Goal: Information Seeking & Learning: Learn about a topic

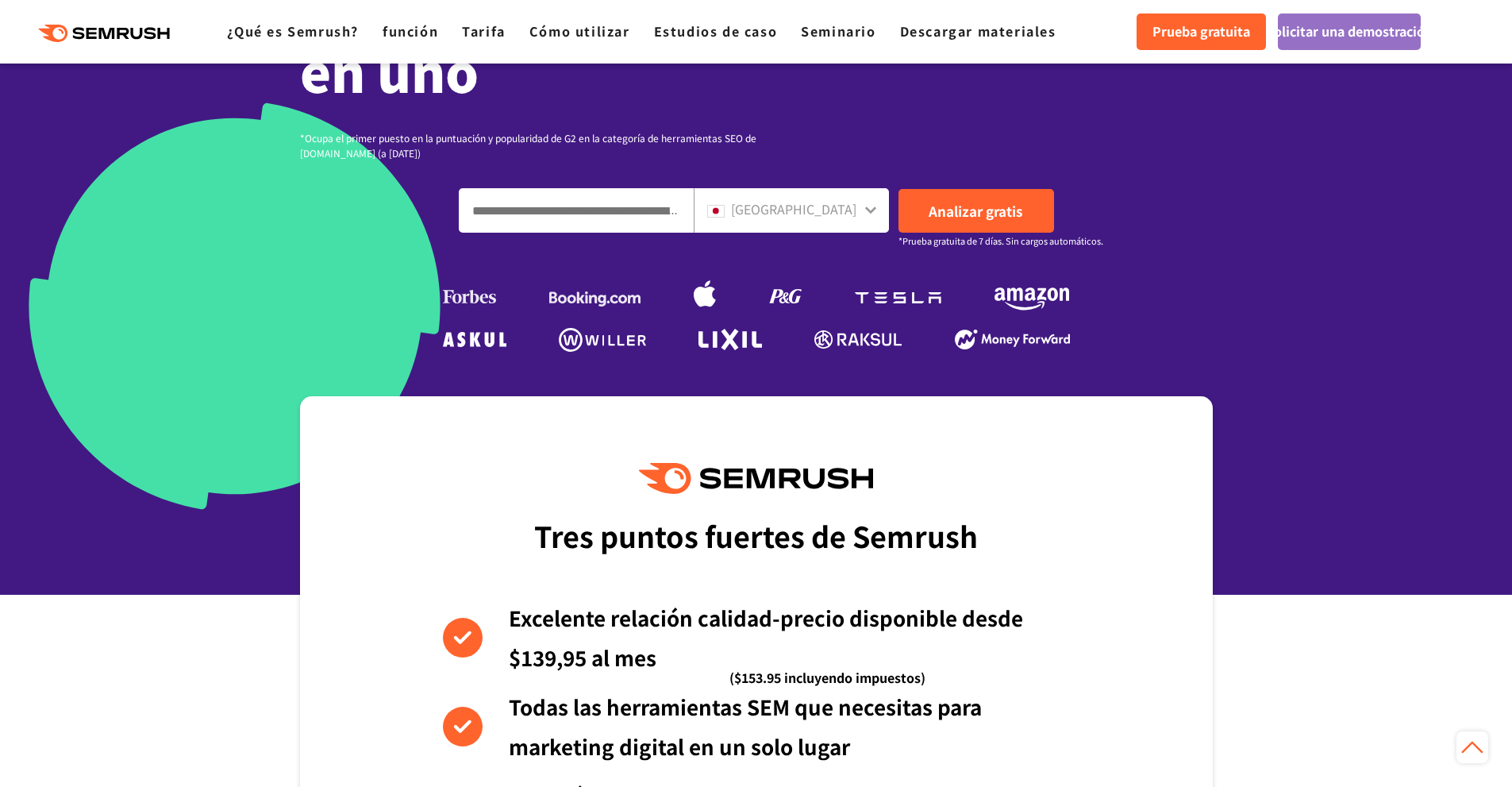
click at [849, 209] on font "[GEOGRAPHIC_DATA]" at bounding box center [793, 208] width 125 height 19
click at [871, 206] on icon at bounding box center [870, 210] width 12 height 12
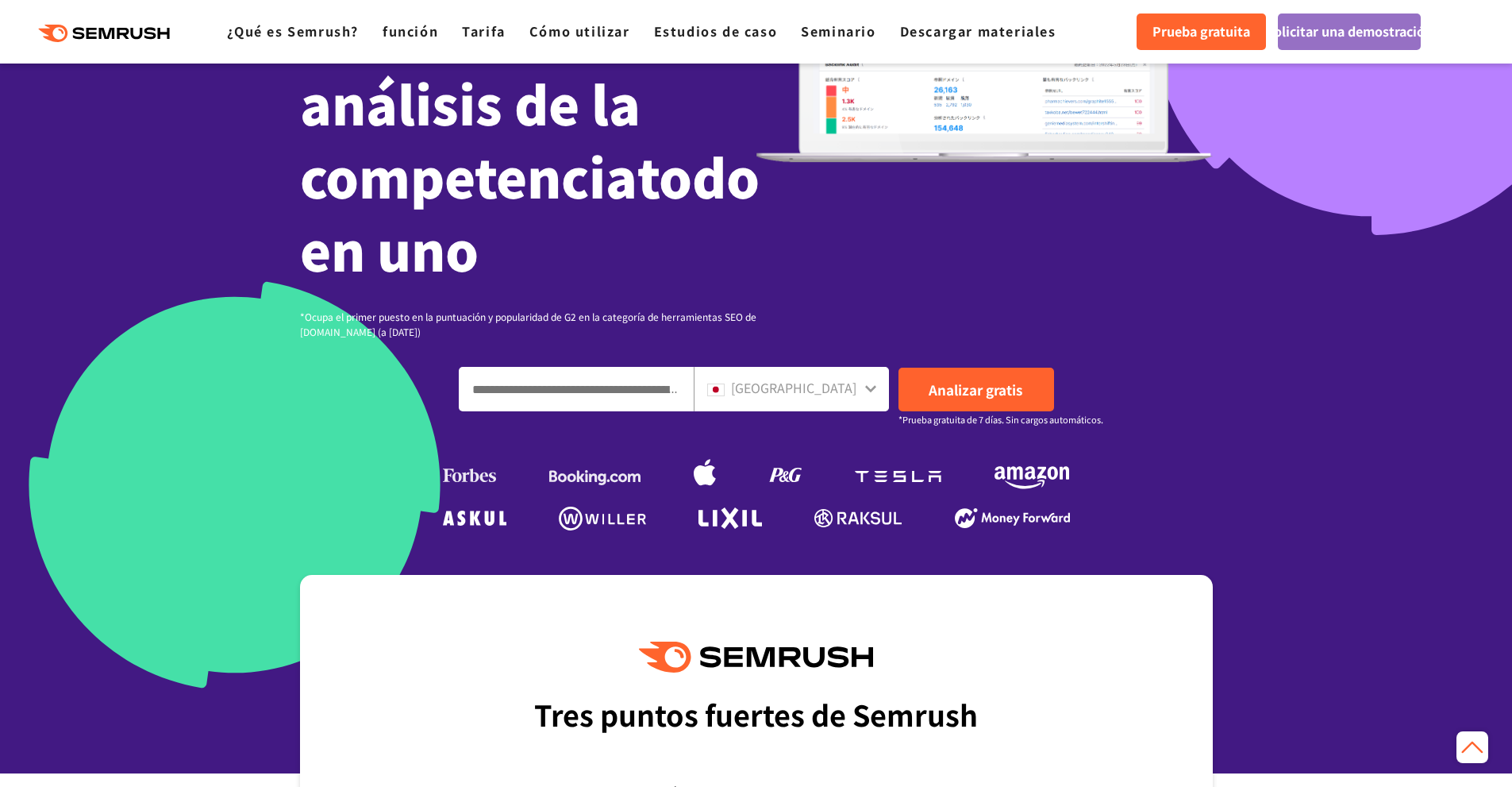
scroll to position [238, 0]
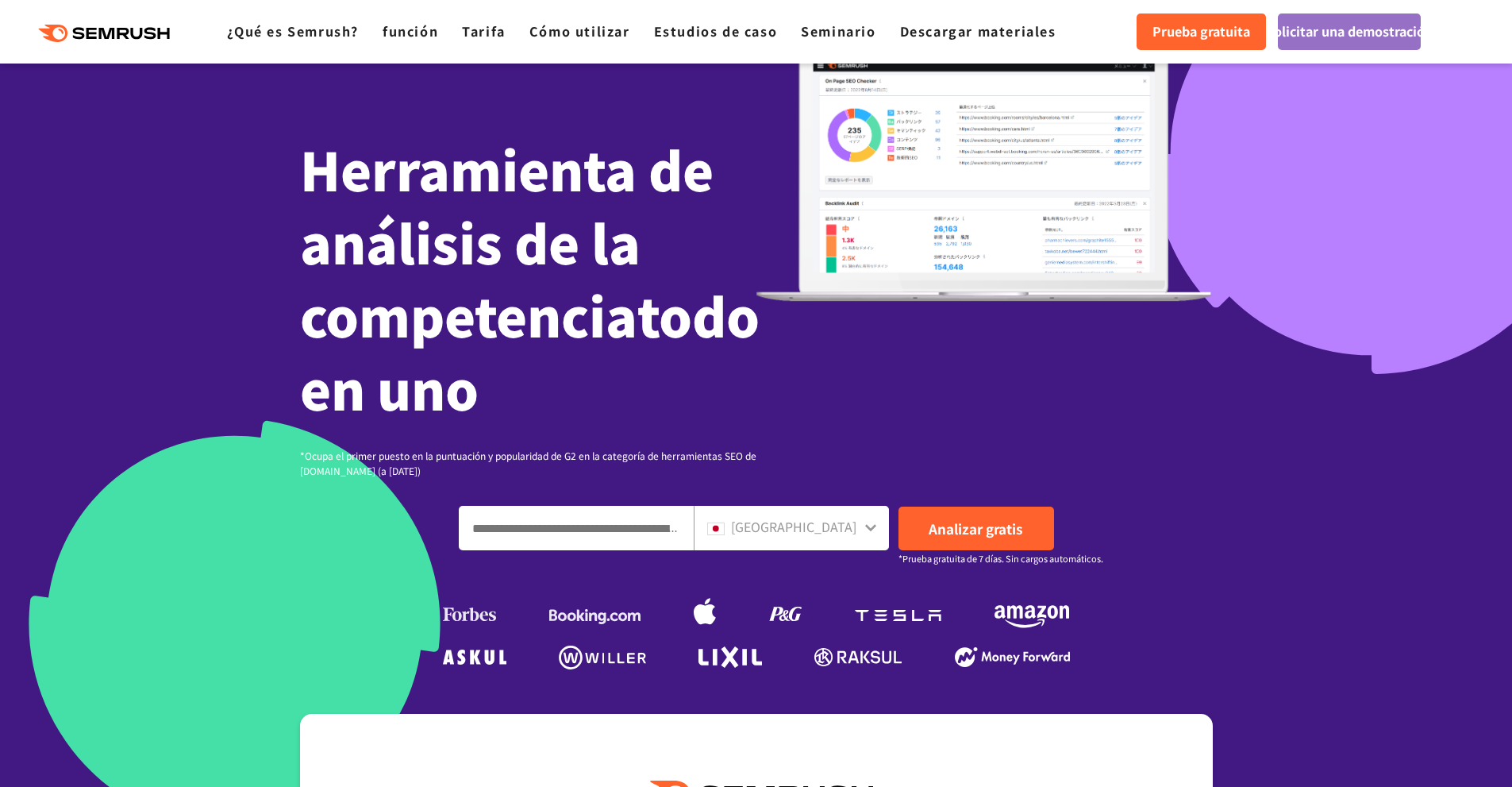
click at [866, 528] on icon at bounding box center [870, 527] width 12 height 12
click at [848, 527] on font "[GEOGRAPHIC_DATA]" at bounding box center [793, 526] width 125 height 19
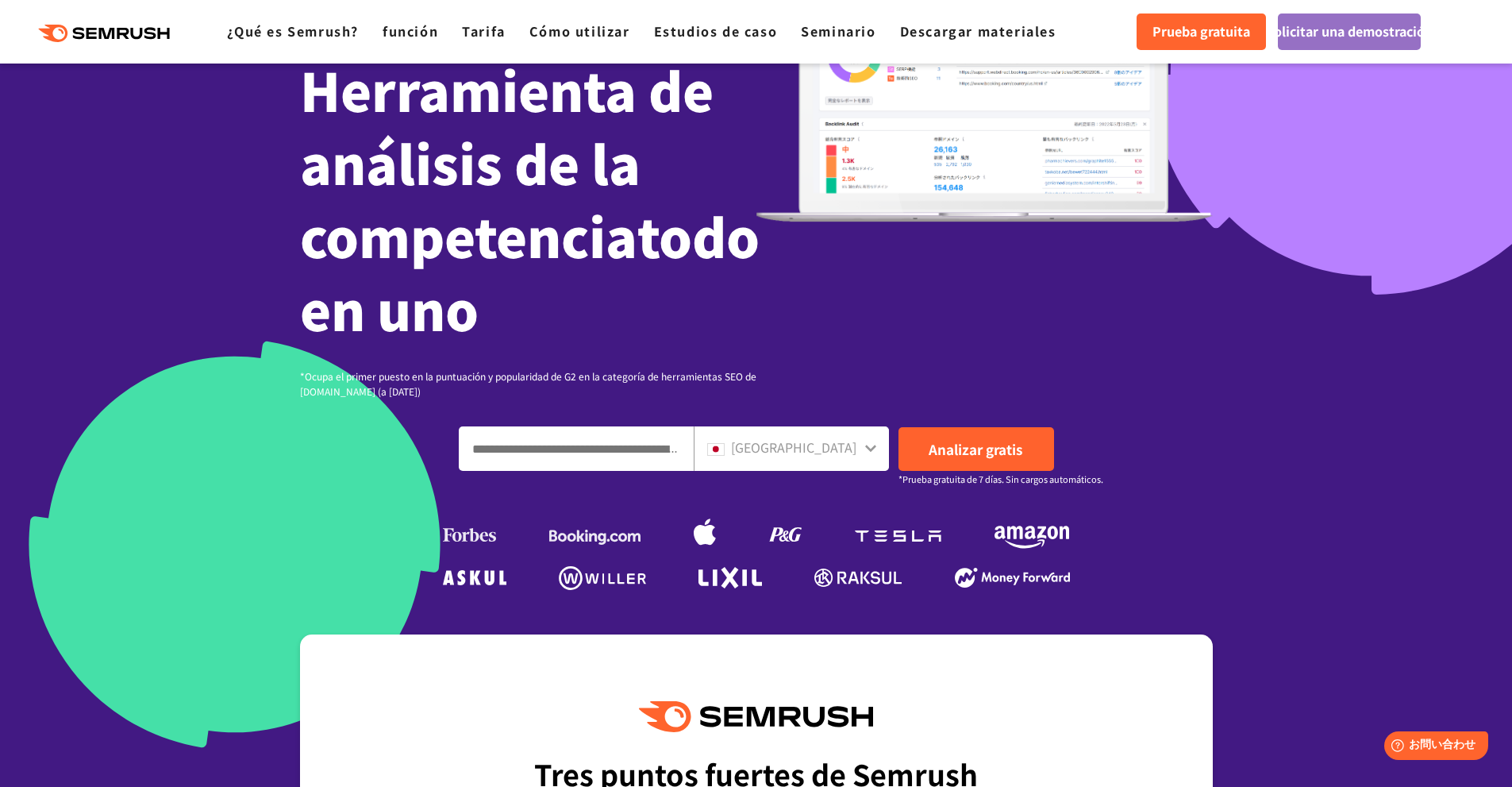
click at [571, 451] on input "Introduzca un dominio, una palabra clave o una URL" at bounding box center [576, 449] width 234 height 43
paste input "**********"
type input "**********"
click at [857, 447] on div "[GEOGRAPHIC_DATA]" at bounding box center [787, 447] width 161 height 20
click at [867, 445] on icon at bounding box center [870, 448] width 12 height 12
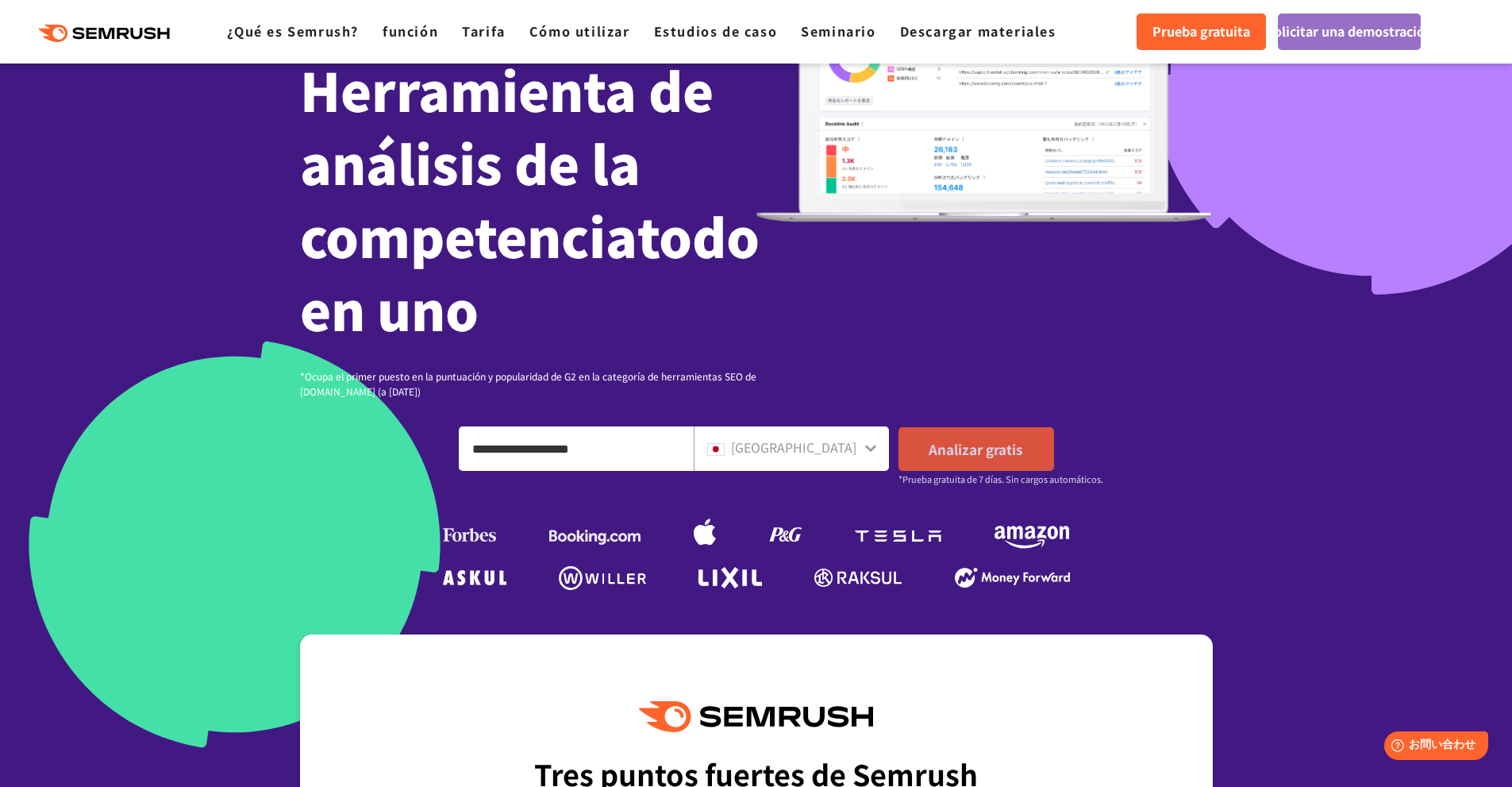
click at [966, 449] on font "Analizar gratis" at bounding box center [975, 449] width 93 height 20
